Goal: Information Seeking & Learning: Find specific fact

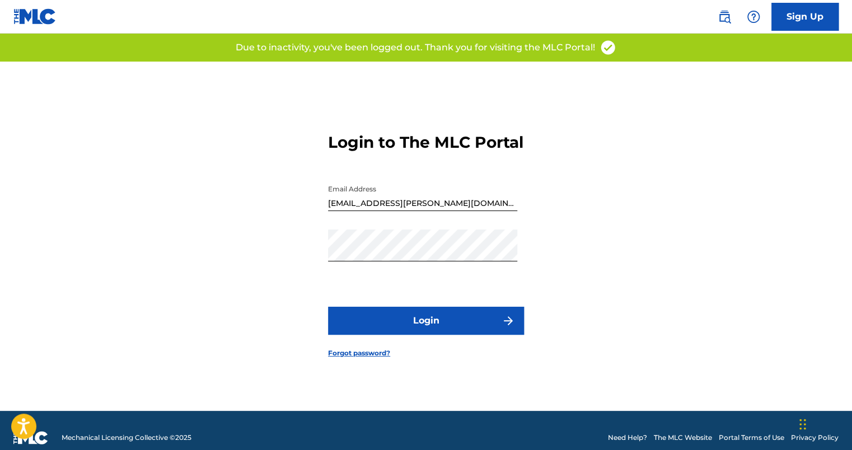
click at [725, 15] on img at bounding box center [723, 16] width 13 height 13
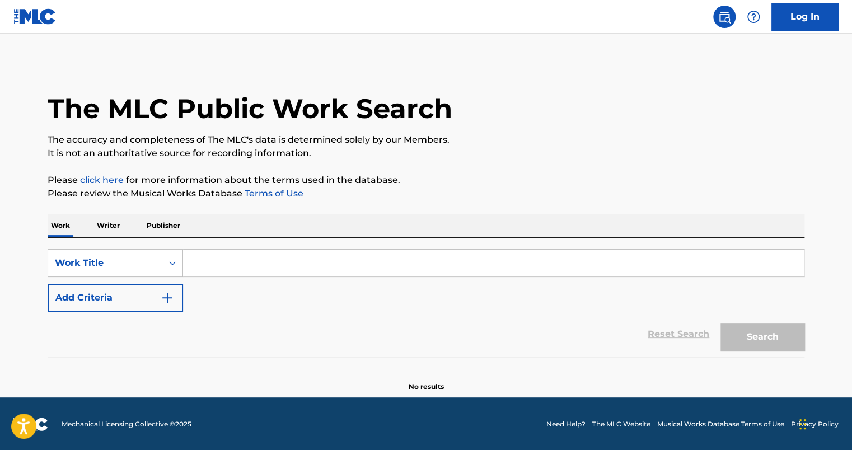
click at [213, 260] on input "Search Form" at bounding box center [493, 263] width 621 height 27
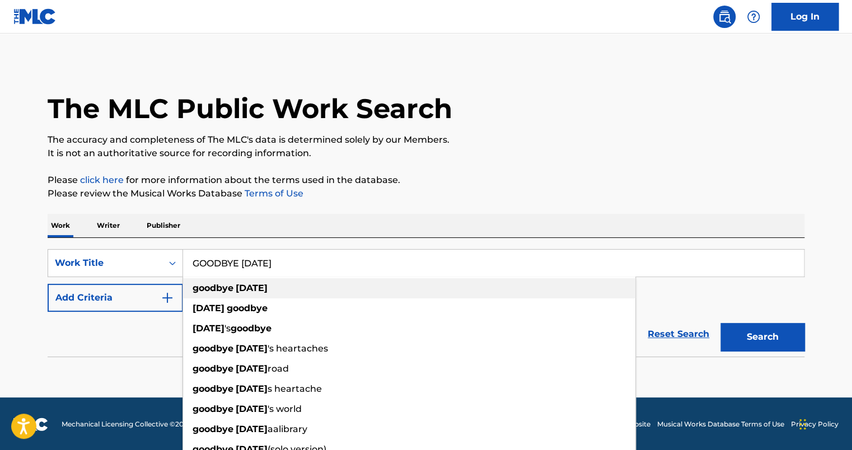
click at [231, 290] on strong "goodbye" at bounding box center [213, 288] width 41 height 11
type input "goodbye [DATE]"
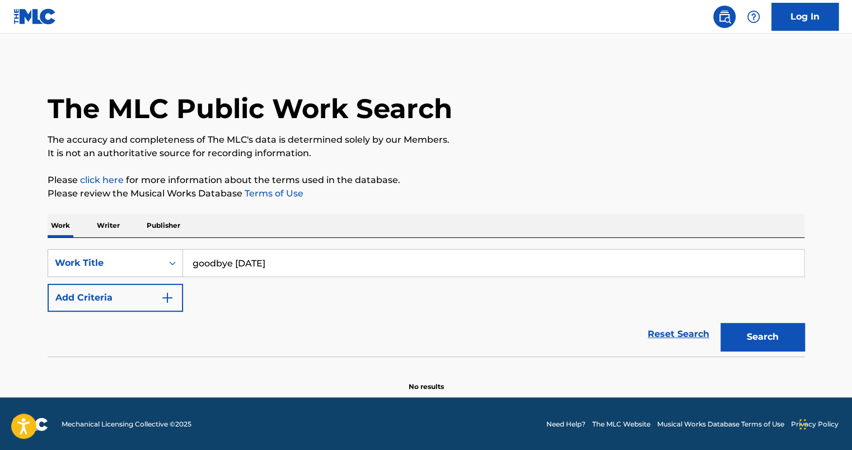
click at [148, 304] on button "Add Criteria" at bounding box center [115, 298] width 135 height 28
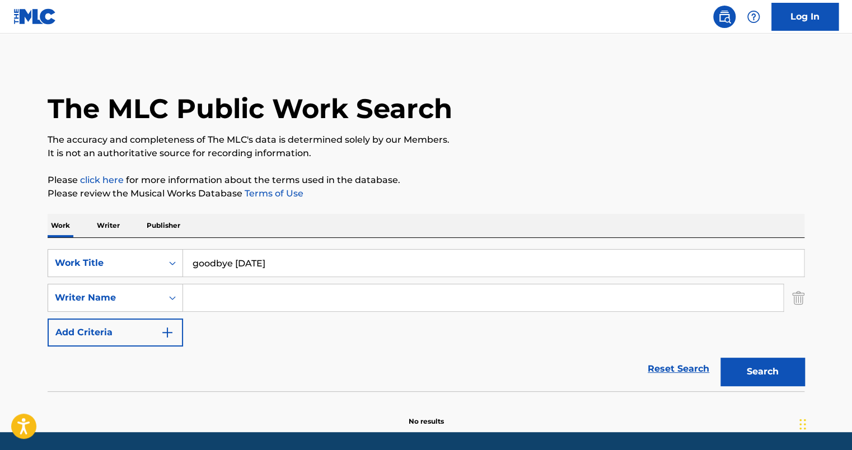
click at [226, 303] on input "Search Form" at bounding box center [483, 297] width 600 height 27
type input "[PERSON_NAME]"
click at [720, 358] on button "Search" at bounding box center [762, 372] width 84 height 28
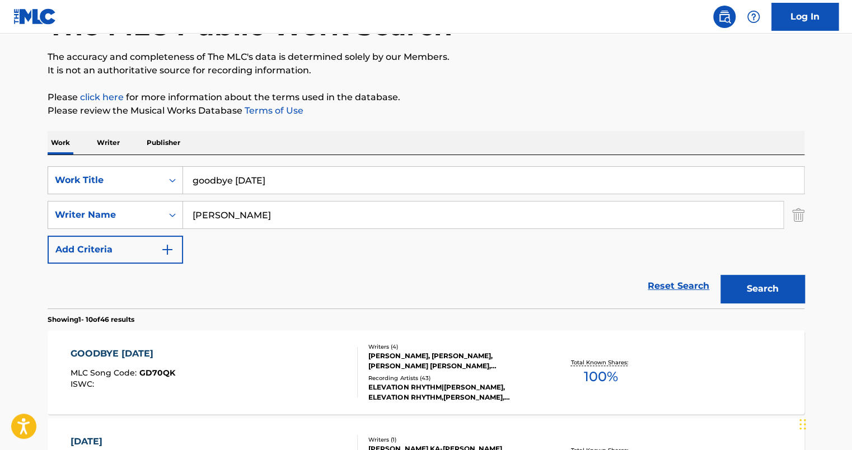
scroll to position [168, 0]
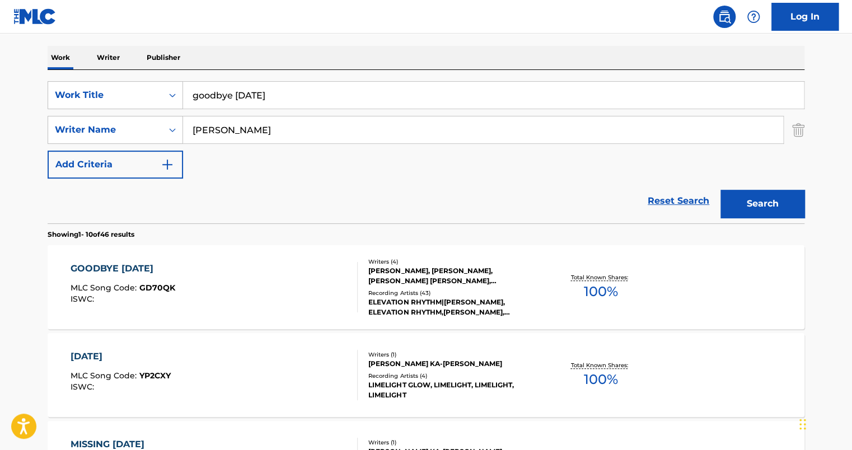
click at [234, 268] on div "GOODBYE [DATE] MLC Song Code : GD70QK ISWC :" at bounding box center [215, 287] width 288 height 50
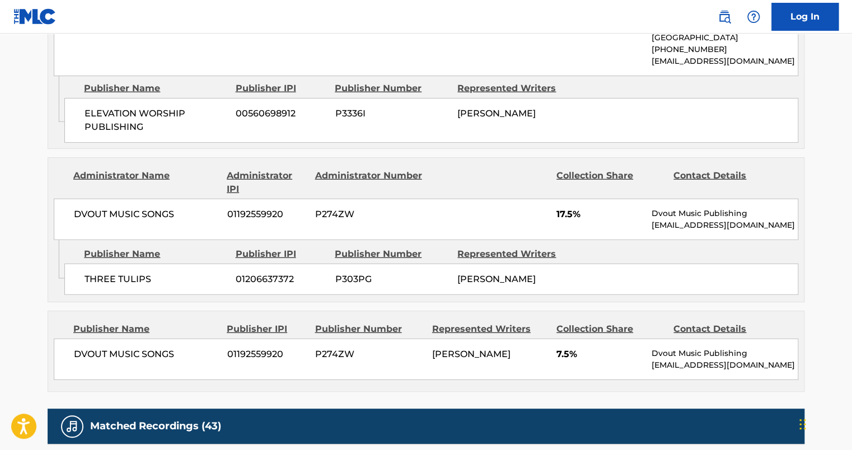
scroll to position [1343, 0]
